Goal: Task Accomplishment & Management: Use online tool/utility

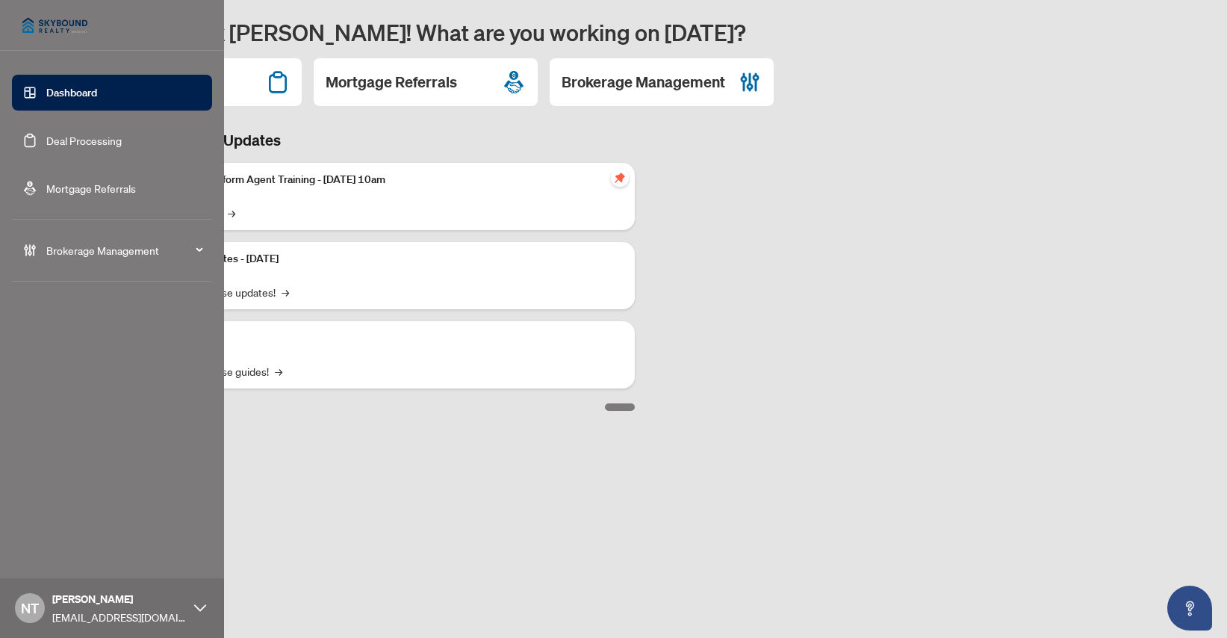
click at [98, 184] on link "Mortgage Referrals" at bounding box center [91, 187] width 90 height 13
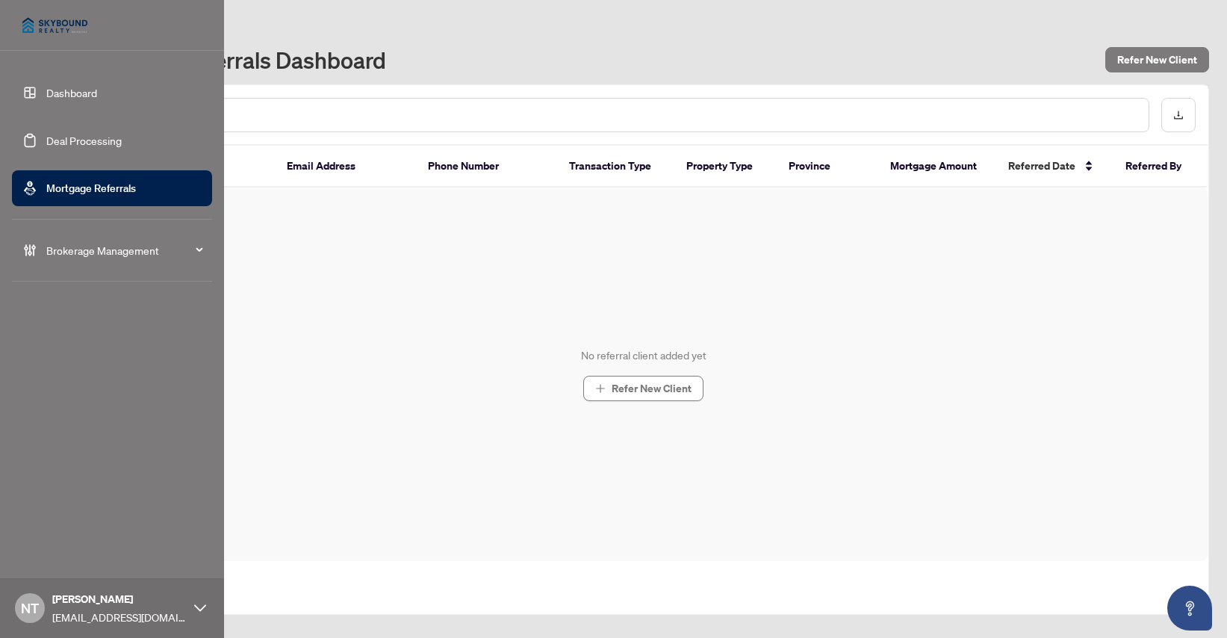
click at [90, 140] on link "Deal Processing" at bounding box center [83, 140] width 75 height 13
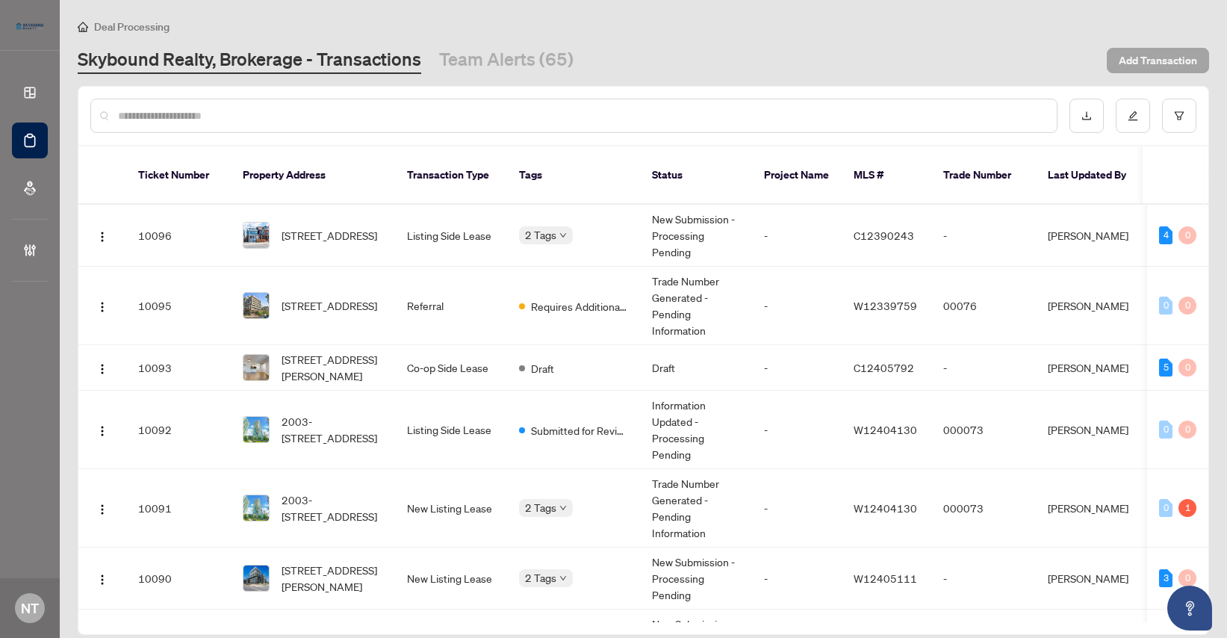
click at [1137, 61] on span "Add Transaction" at bounding box center [1158, 61] width 78 height 24
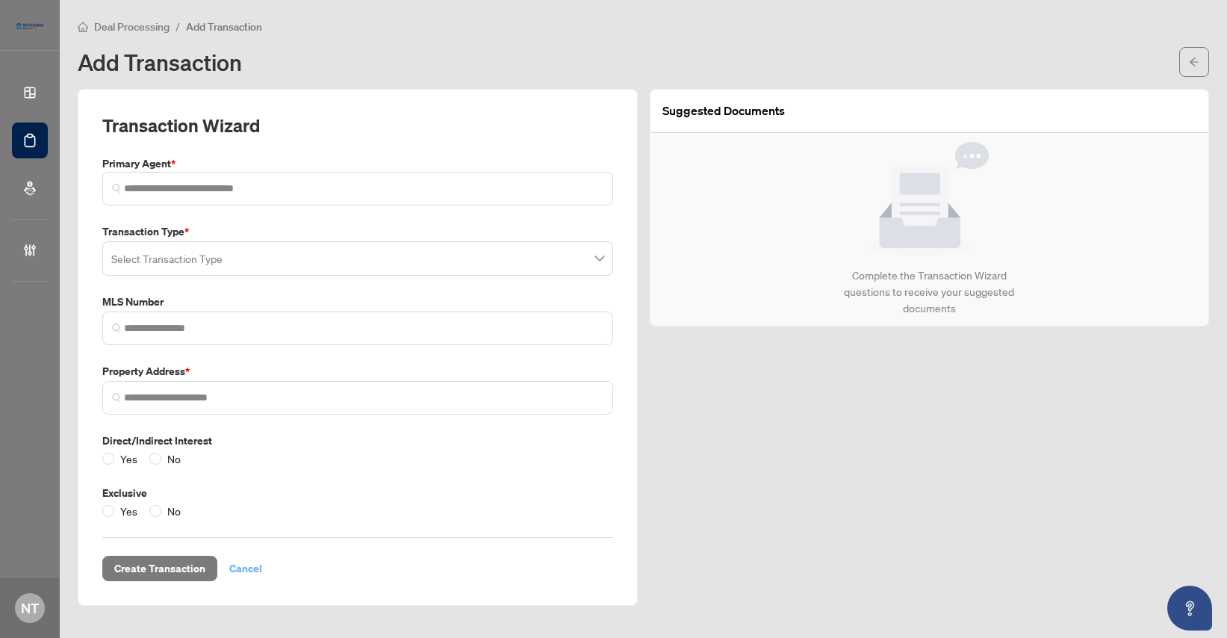
click at [230, 556] on span "Cancel" at bounding box center [245, 568] width 33 height 24
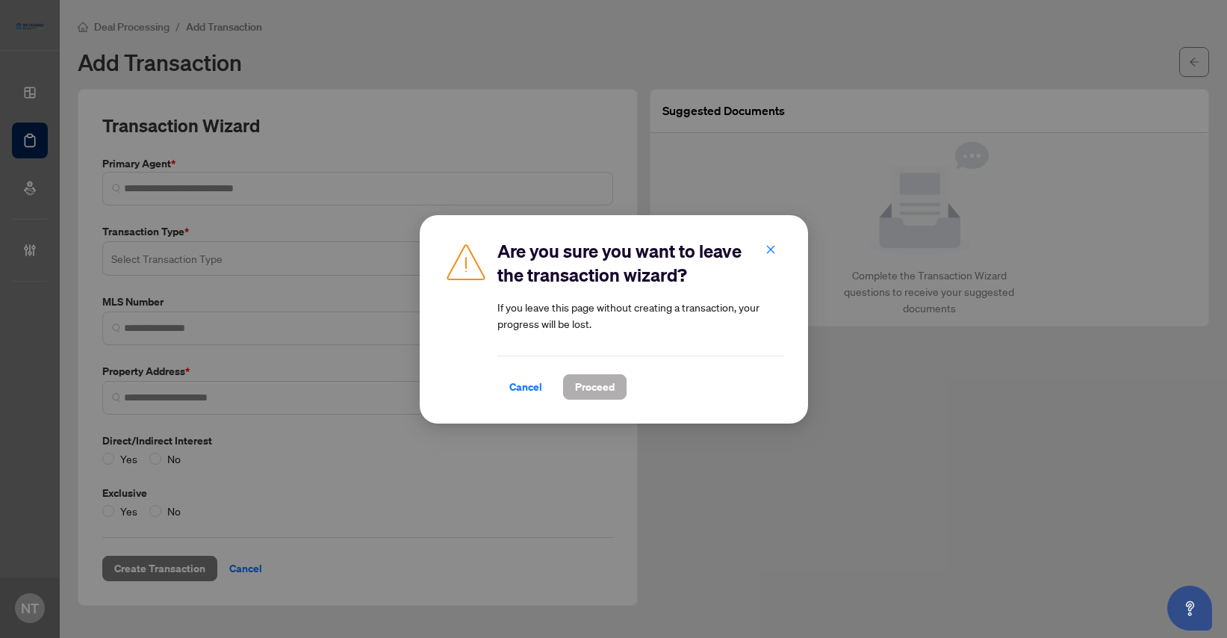
click at [583, 389] on span "Proceed" at bounding box center [595, 387] width 40 height 24
